Goal: Find specific page/section: Find specific page/section

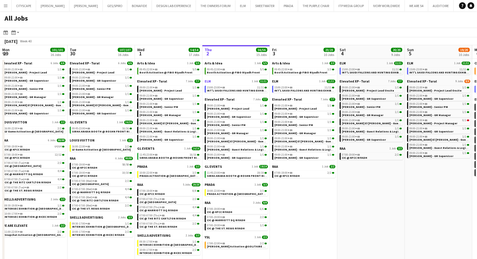
scroll to position [0, 135]
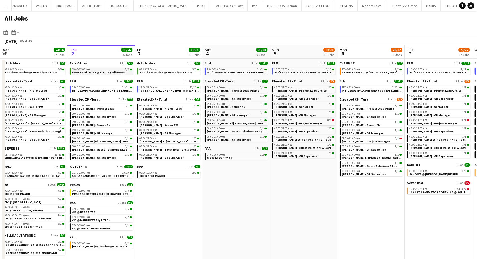
click at [97, 74] on span "Booth Activation @ FIBO Riyadh Front" at bounding box center [98, 73] width 53 height 4
click at [101, 89] on span "INT'L SAUDI FALCONS AND HUNTING EXHIBITION '25 @ MALHAM - RIYADH" at bounding box center [138, 91] width 132 height 4
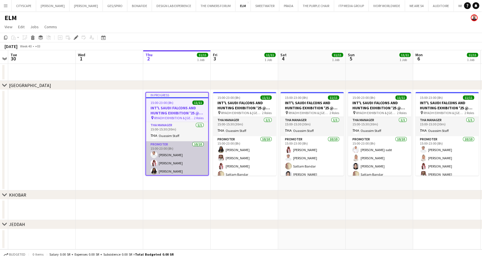
click at [171, 161] on app-card-role "Promoter 10/10 15:00-23:00 (8h) Majed Alshammari Mohammed AlDhawi Shouq Tariq S…" at bounding box center [177, 187] width 62 height 93
